Goal: Information Seeking & Learning: Learn about a topic

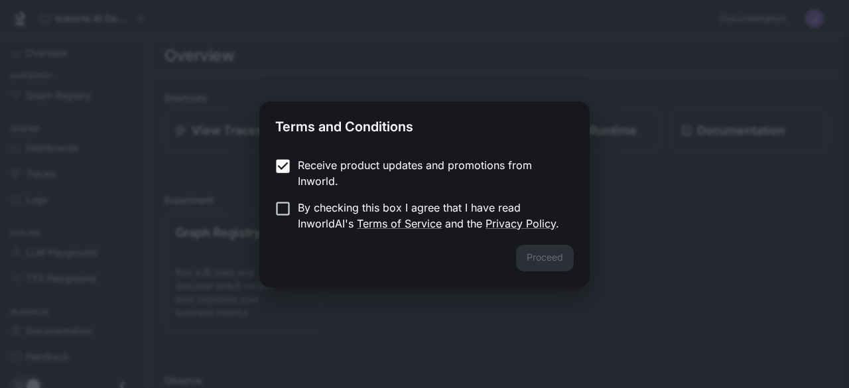
click at [282, 218] on label "By checking this box I agree that I have read InworldAI's Terms of Service and …" at bounding box center [415, 216] width 295 height 32
click at [547, 259] on button "Proceed" at bounding box center [545, 258] width 58 height 27
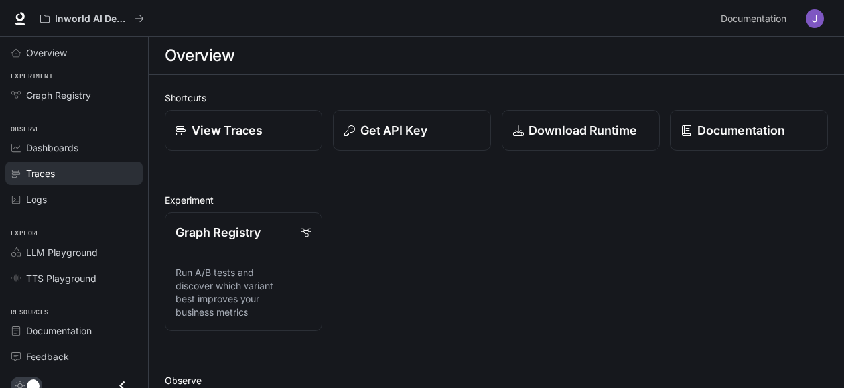
scroll to position [7, 0]
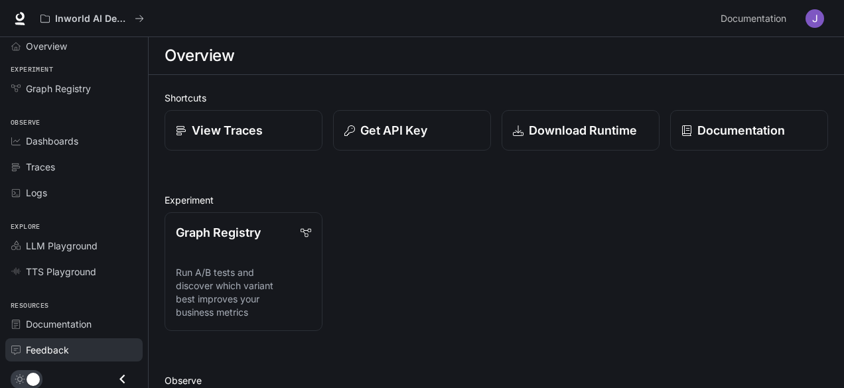
click at [52, 343] on span "Feedback" at bounding box center [47, 350] width 43 height 14
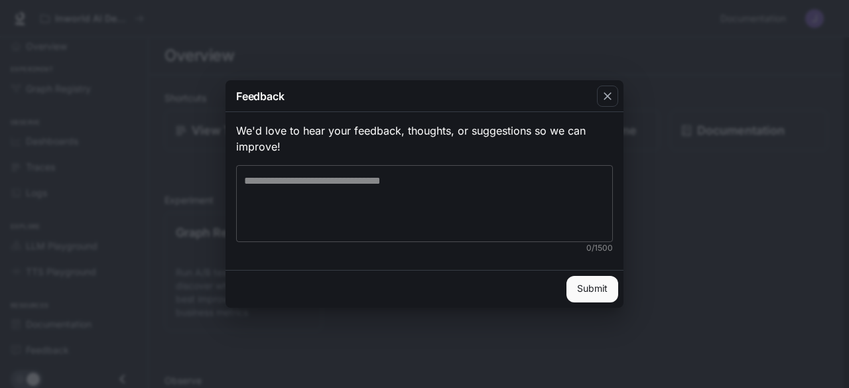
click at [433, 195] on textarea at bounding box center [424, 203] width 361 height 61
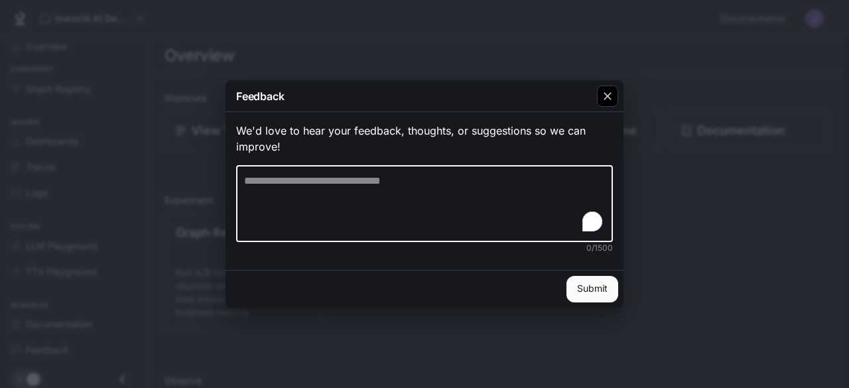
click at [601, 96] on div "button" at bounding box center [607, 96] width 21 height 21
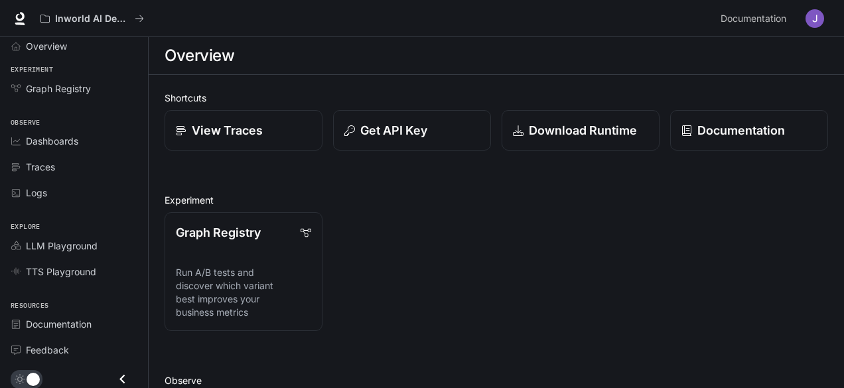
scroll to position [0, 0]
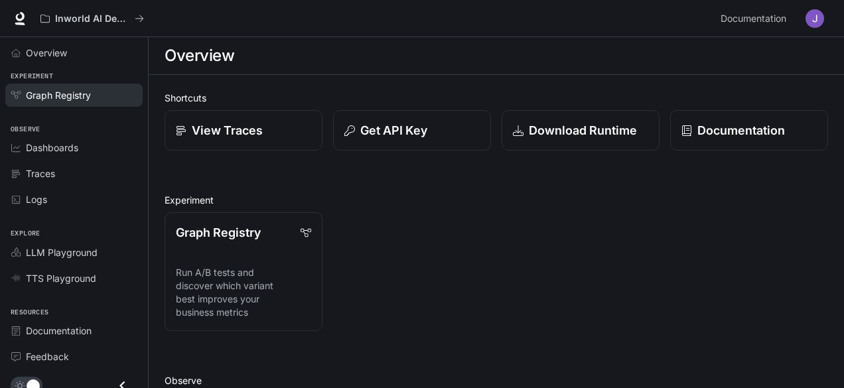
click at [92, 92] on div "Graph Registry" at bounding box center [81, 95] width 111 height 14
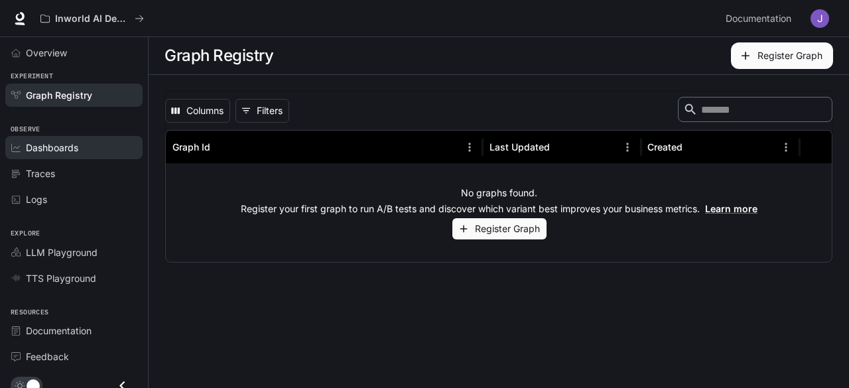
click at [88, 139] on link "Dashboards" at bounding box center [73, 147] width 137 height 23
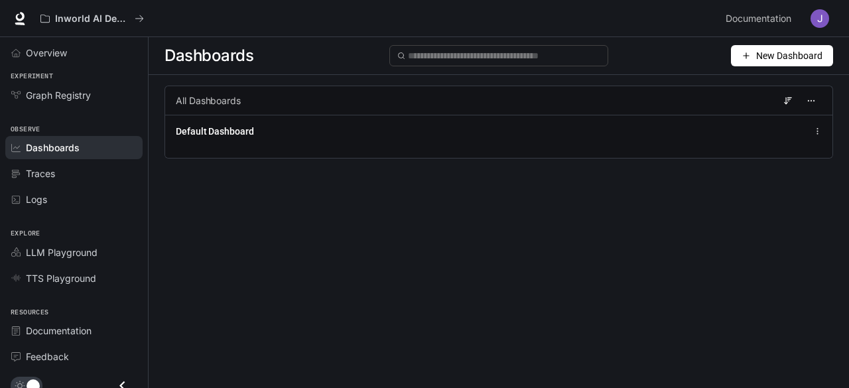
click at [88, 154] on link "Dashboards" at bounding box center [73, 147] width 137 height 23
click at [78, 192] on div "Logs" at bounding box center [81, 199] width 111 height 14
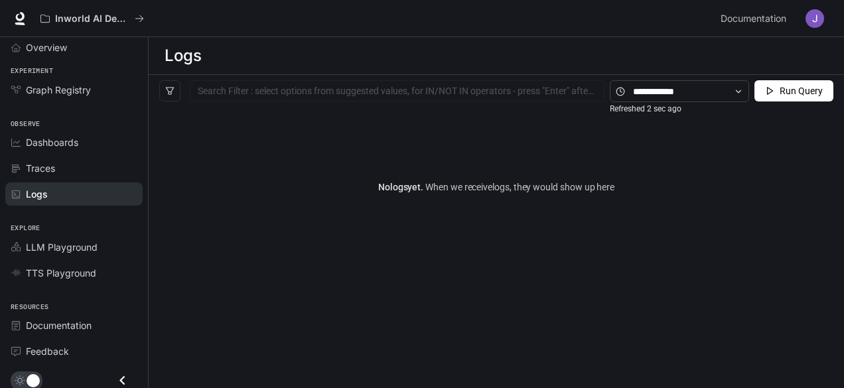
scroll to position [7, 0]
click at [80, 317] on span "Documentation" at bounding box center [59, 324] width 66 height 14
